Goal: Task Accomplishment & Management: Use online tool/utility

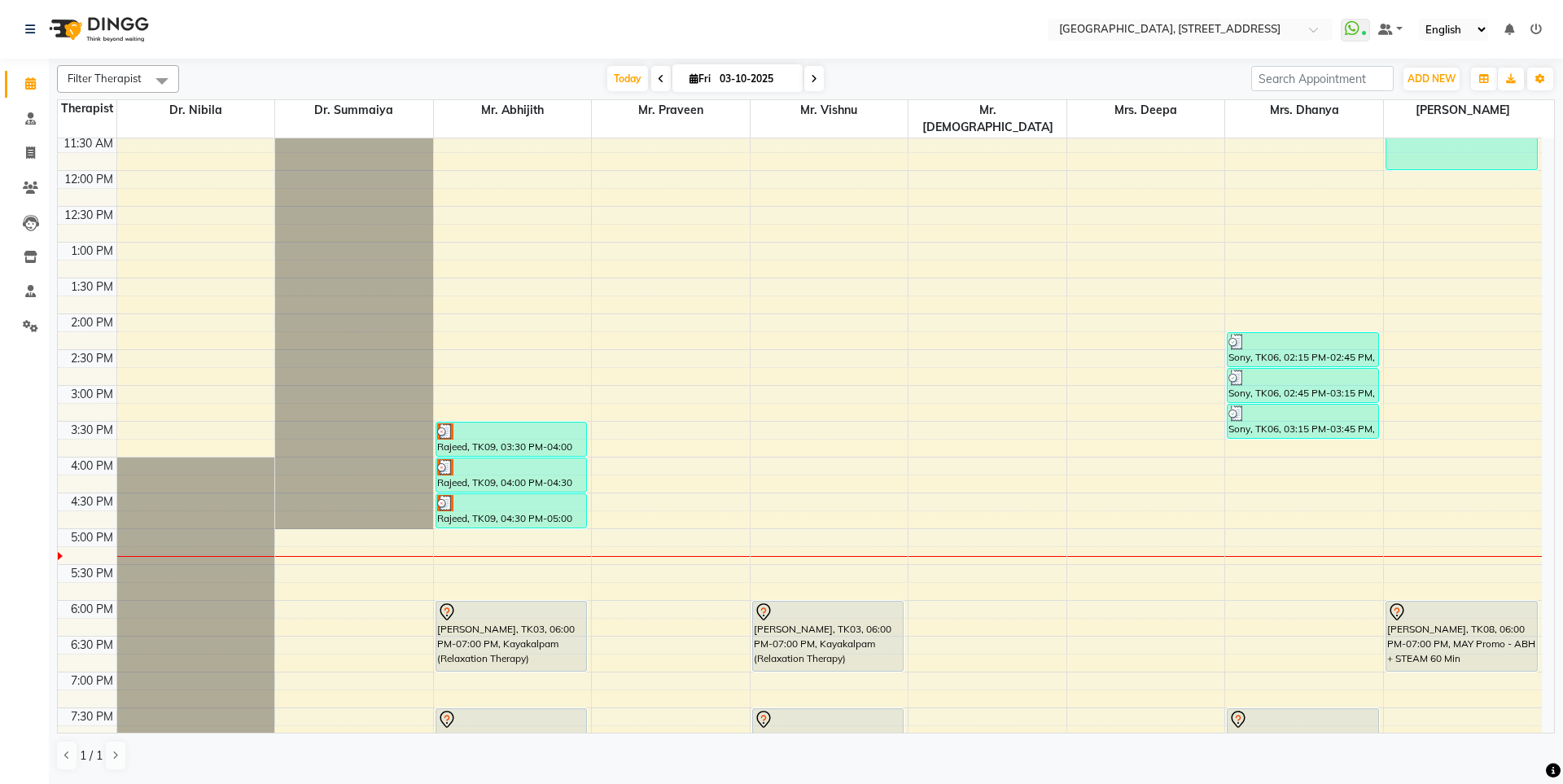
scroll to position [533, 0]
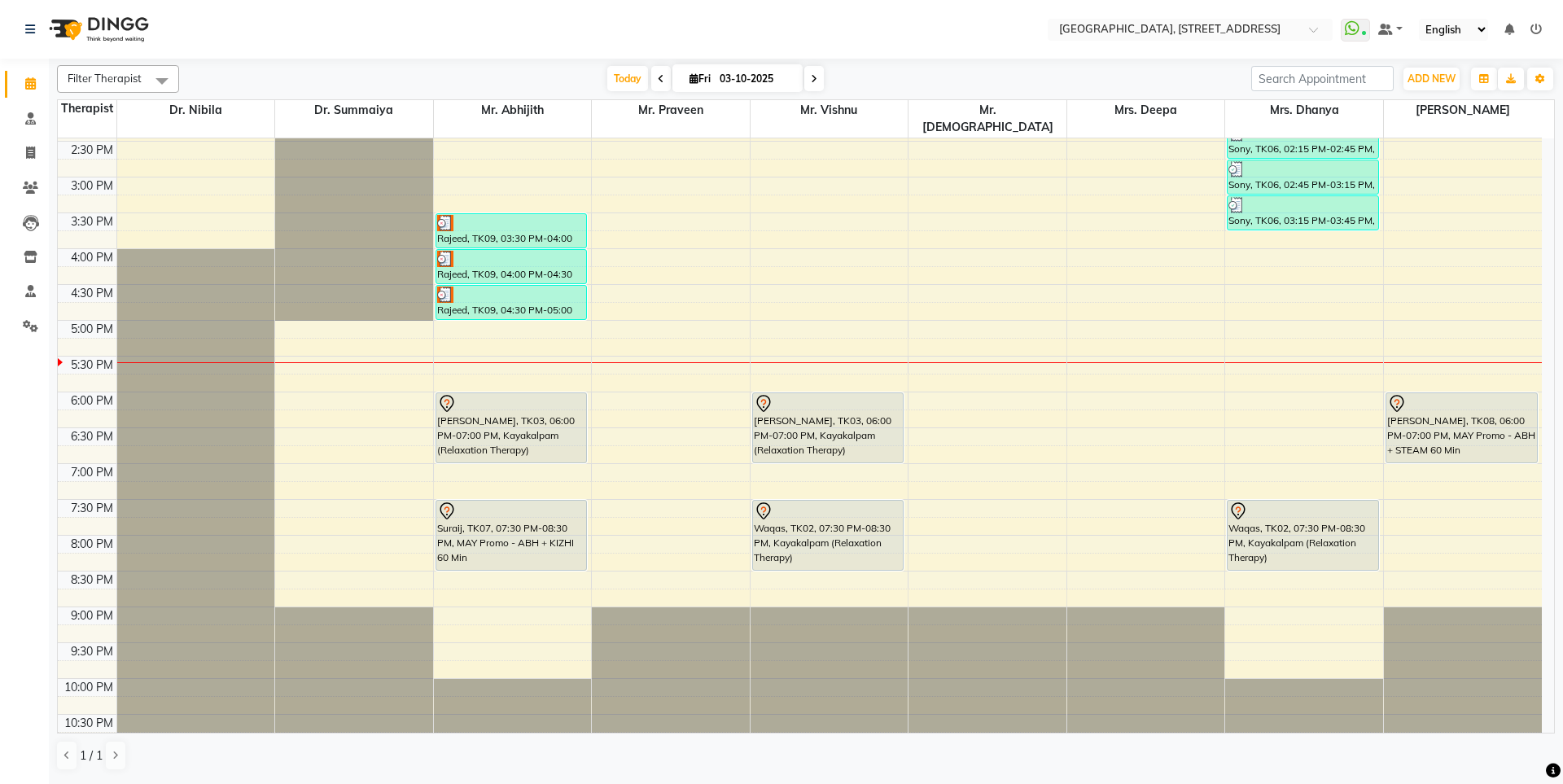
click at [651, 73] on span at bounding box center [660, 78] width 19 height 25
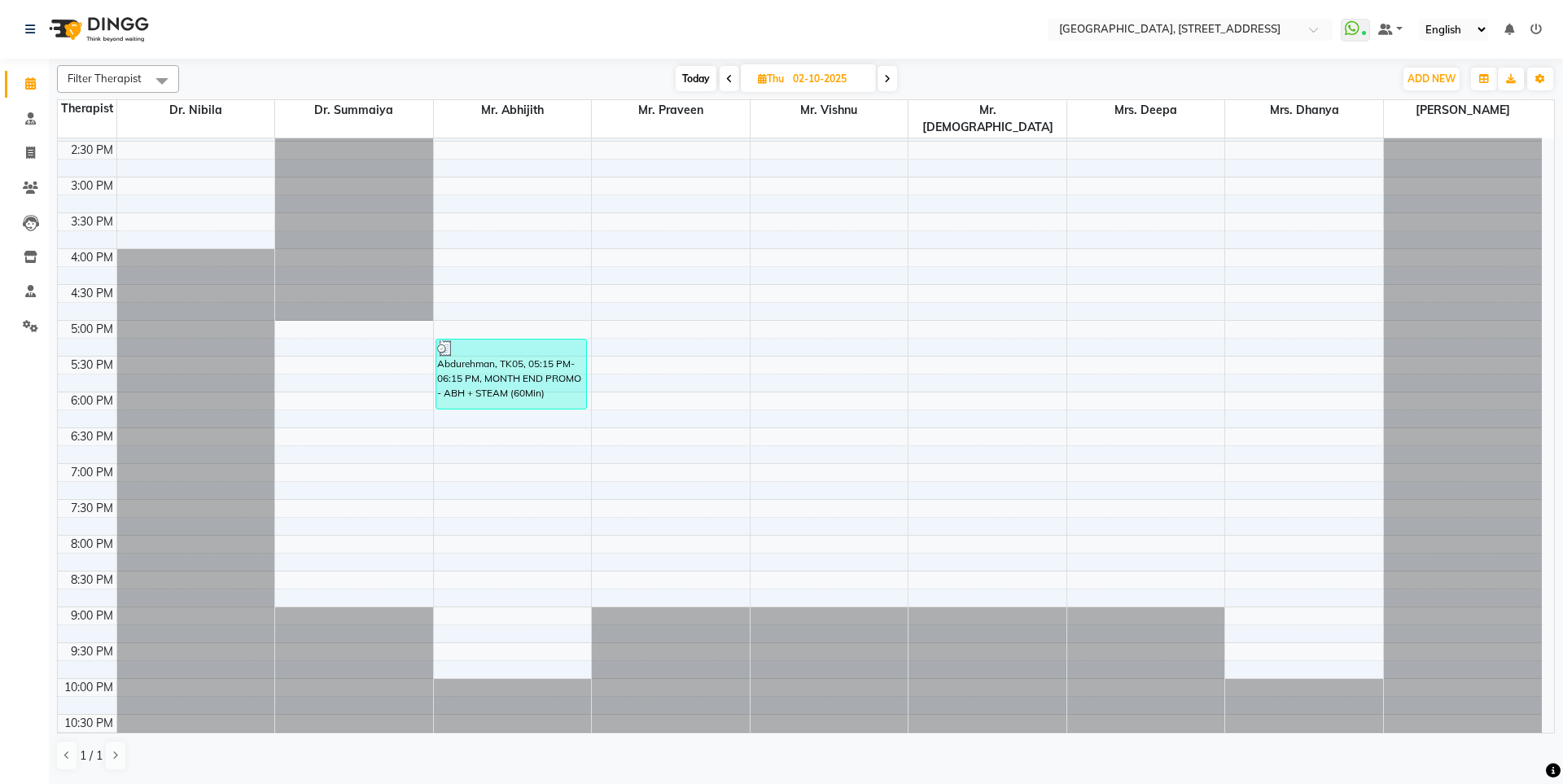
click at [893, 86] on span at bounding box center [887, 78] width 19 height 25
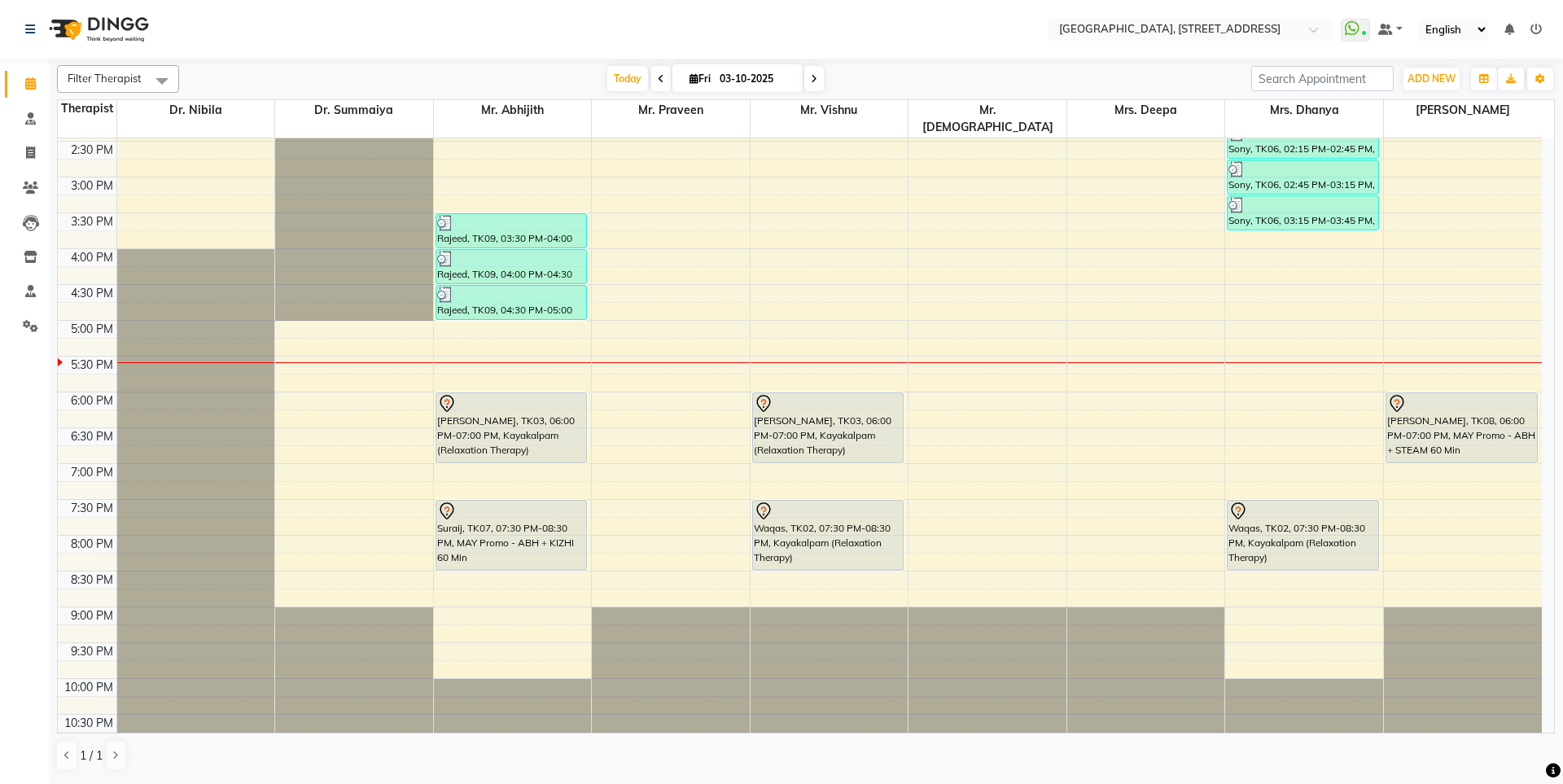
click at [659, 83] on span at bounding box center [660, 78] width 19 height 25
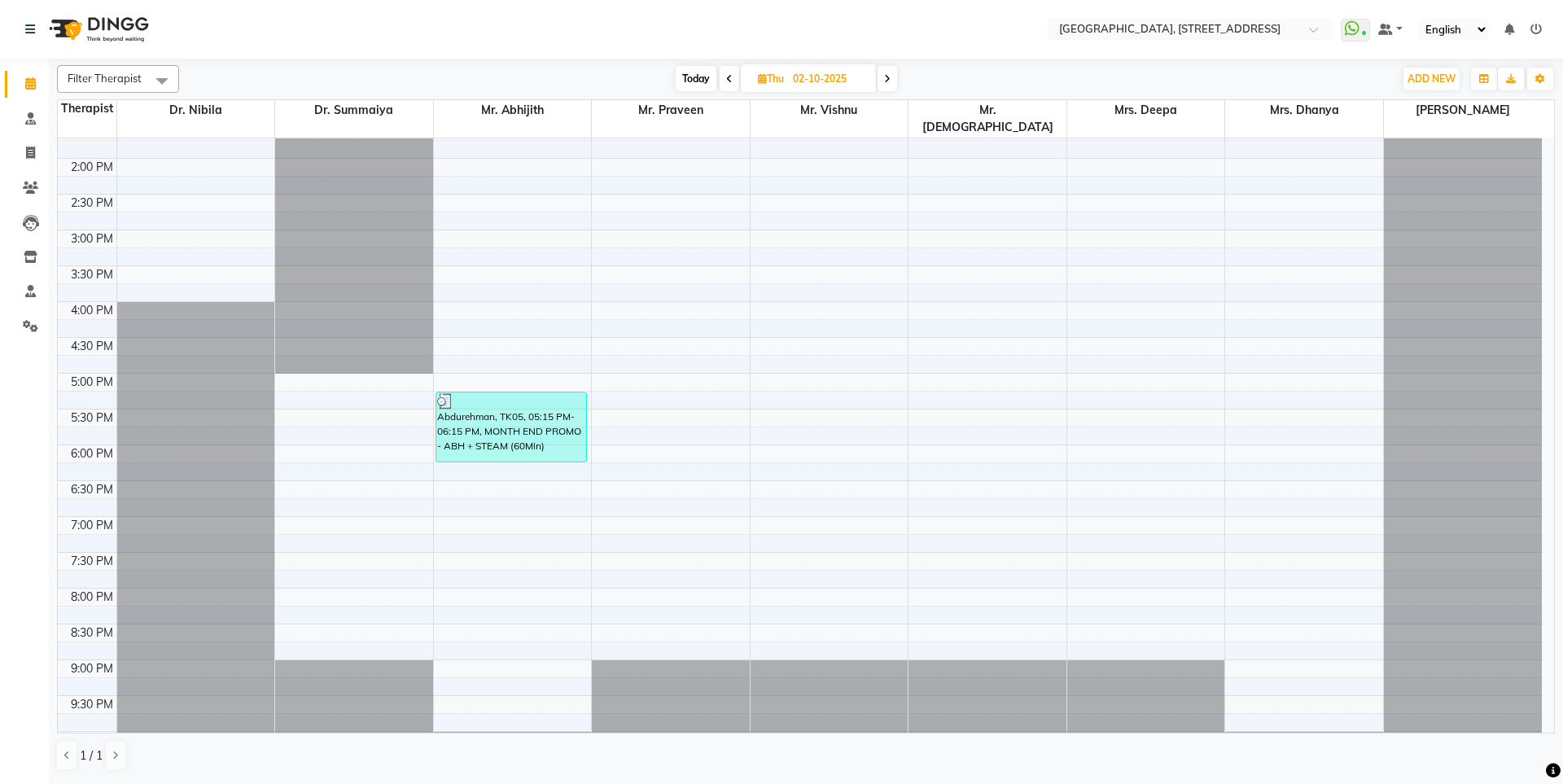
scroll to position [453, 0]
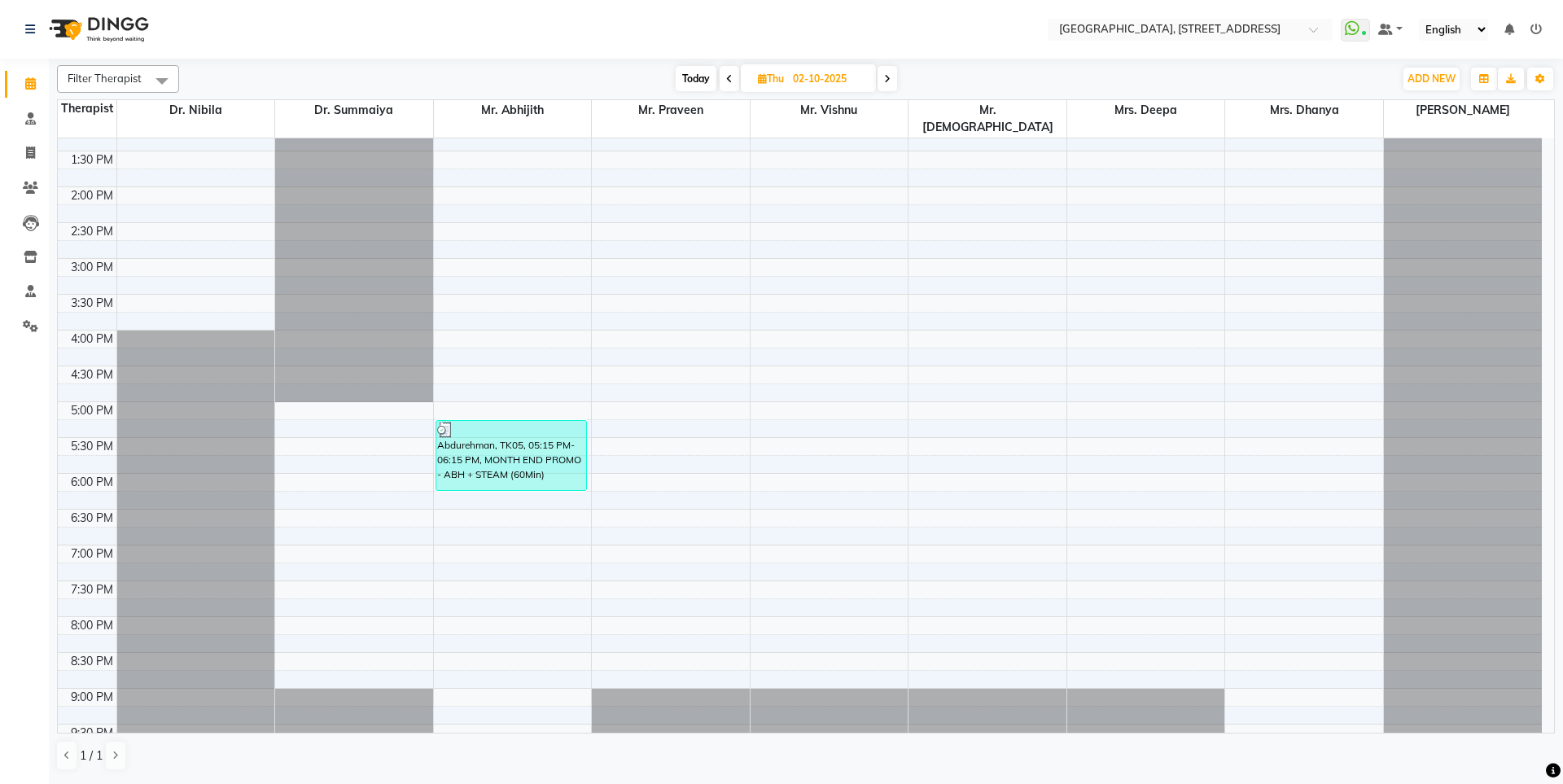
click at [889, 74] on icon at bounding box center [888, 79] width 7 height 10
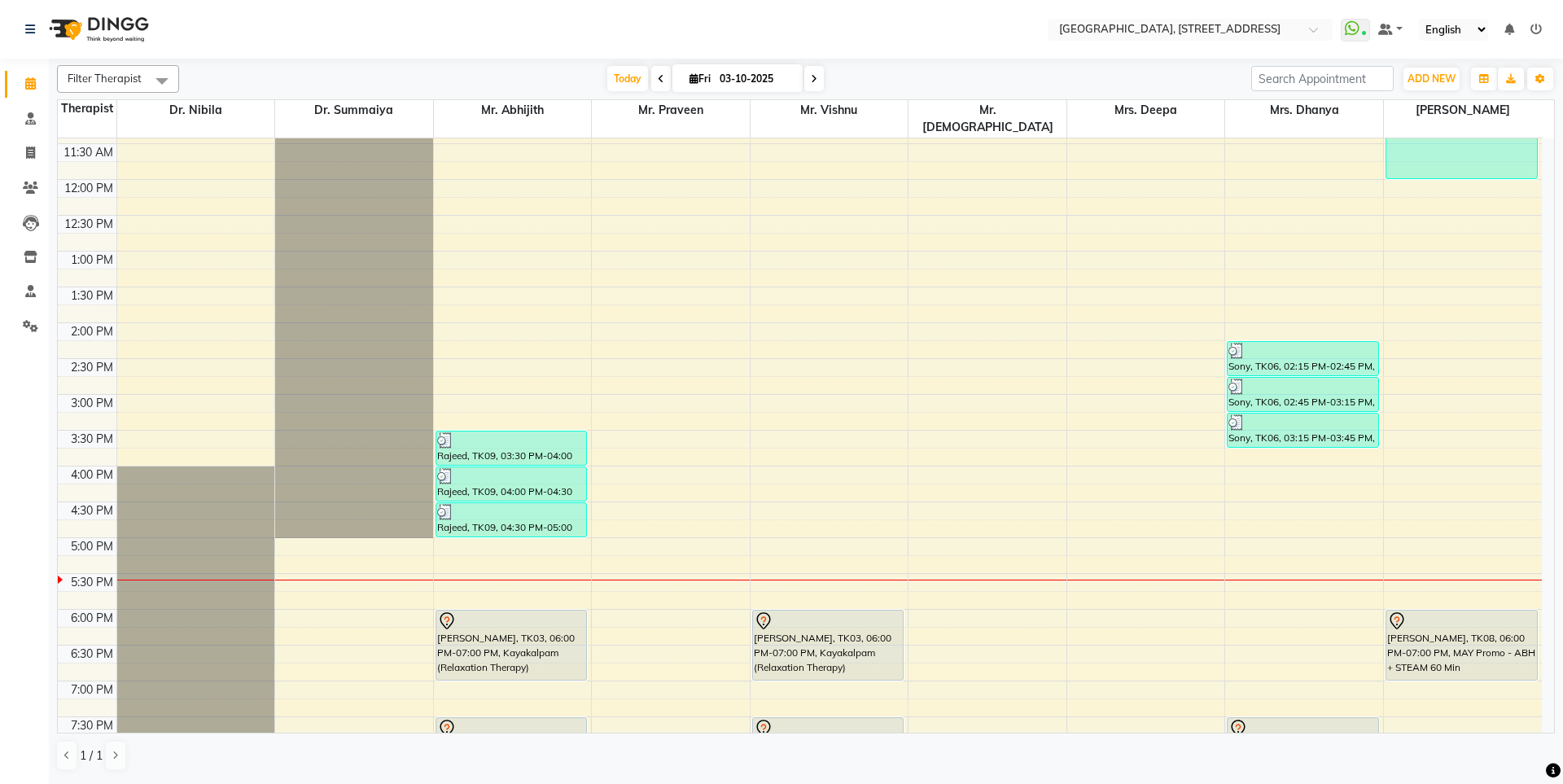
scroll to position [533, 0]
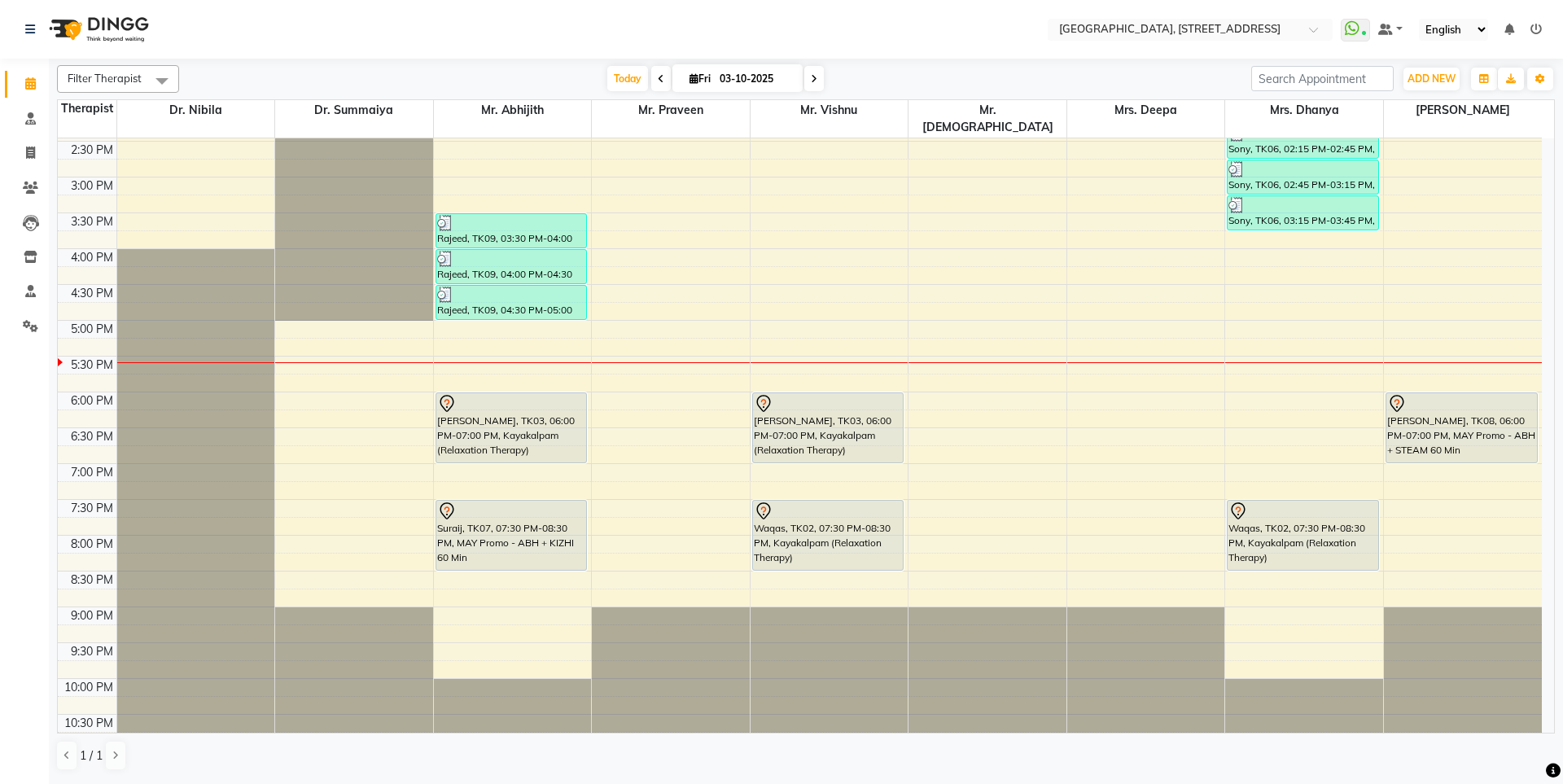
click at [809, 72] on span at bounding box center [814, 78] width 19 height 25
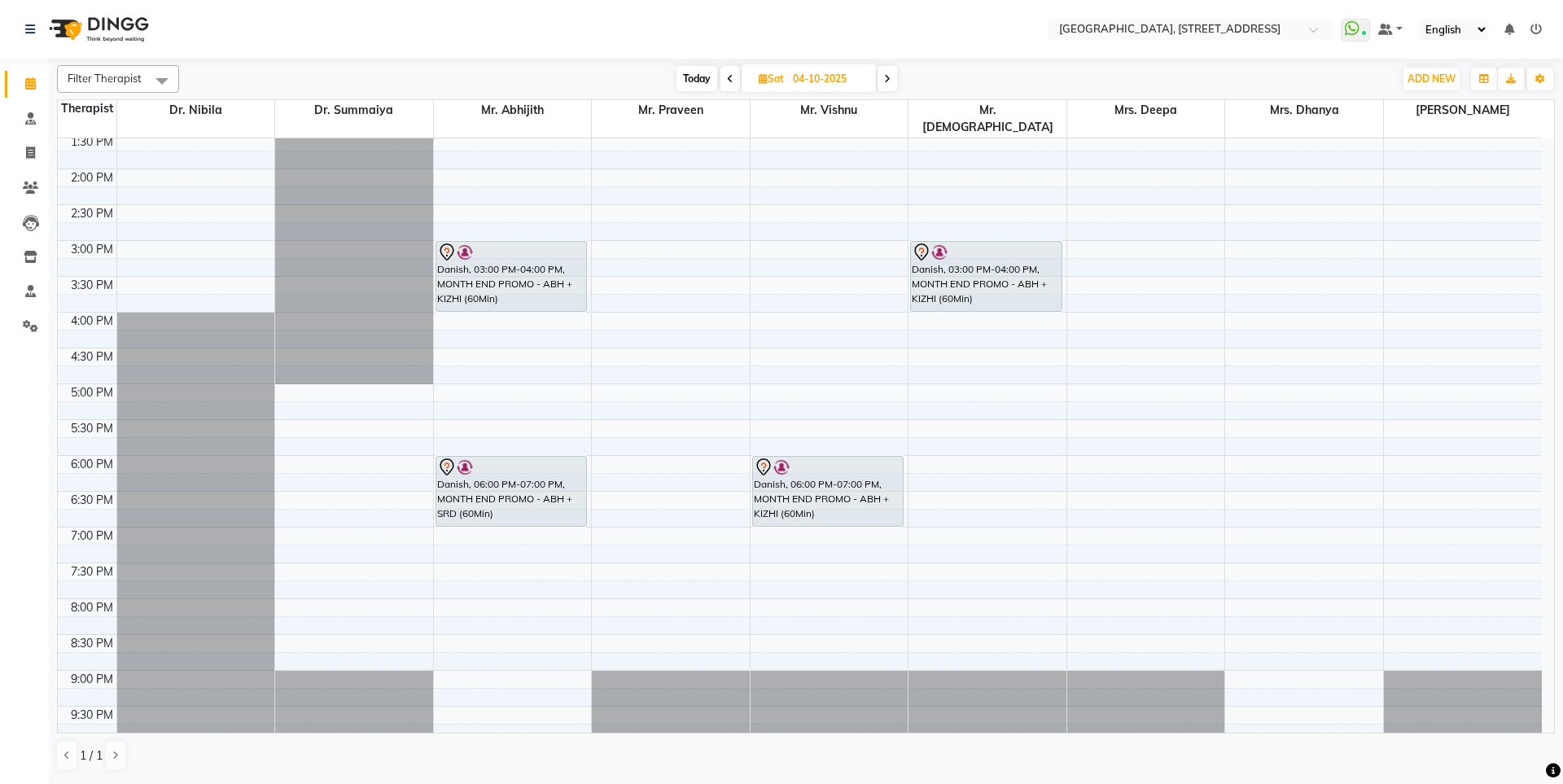
scroll to position [489, 0]
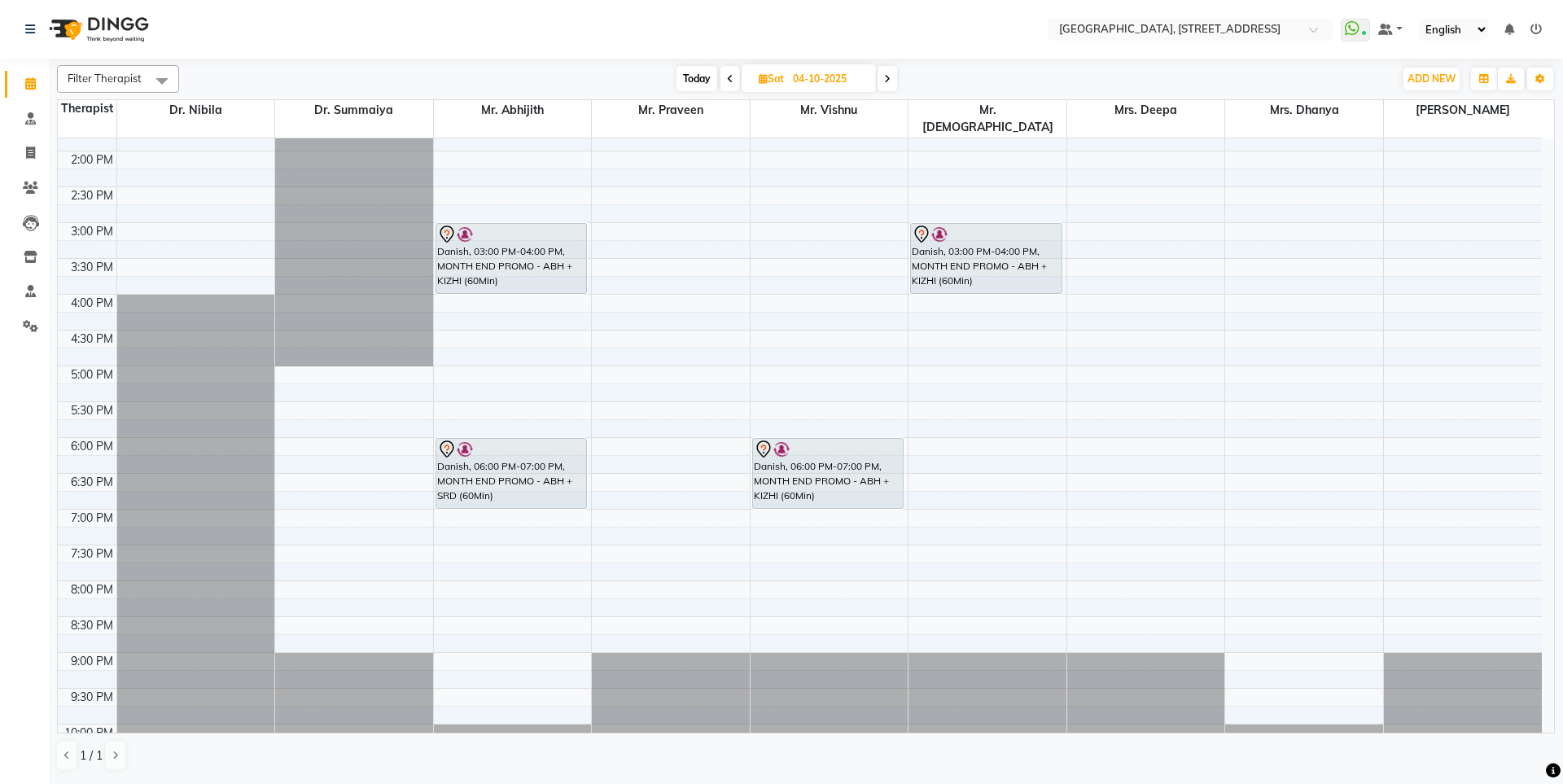
click at [734, 77] on span at bounding box center [729, 78] width 19 height 25
type input "03-10-2025"
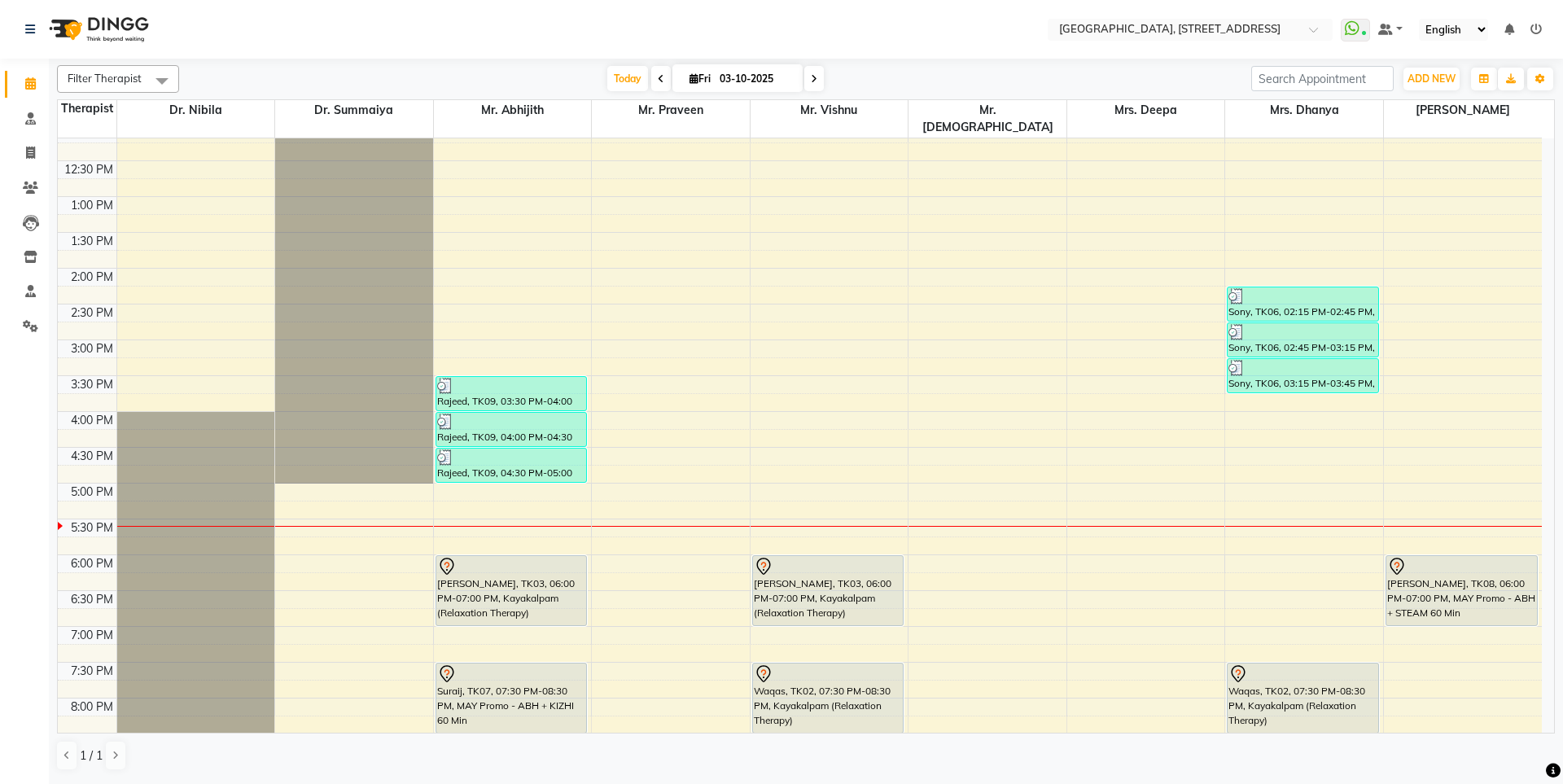
scroll to position [533, 0]
